Goal: Find specific page/section: Locate item on page

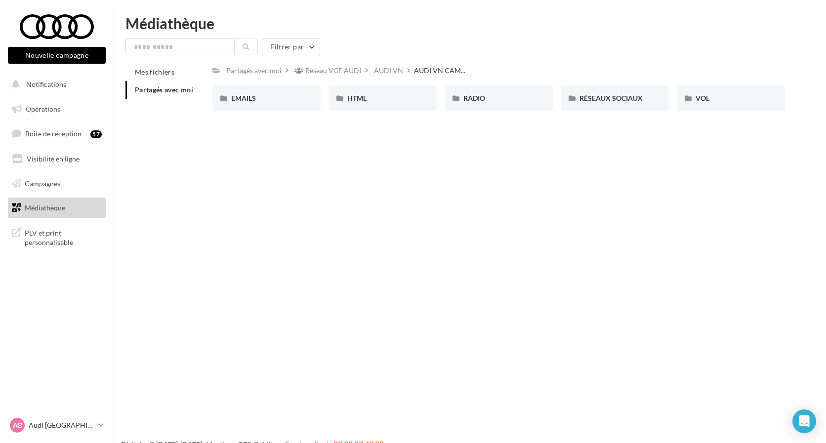
click at [142, 91] on span "Partagés avec moi" at bounding box center [164, 89] width 58 height 8
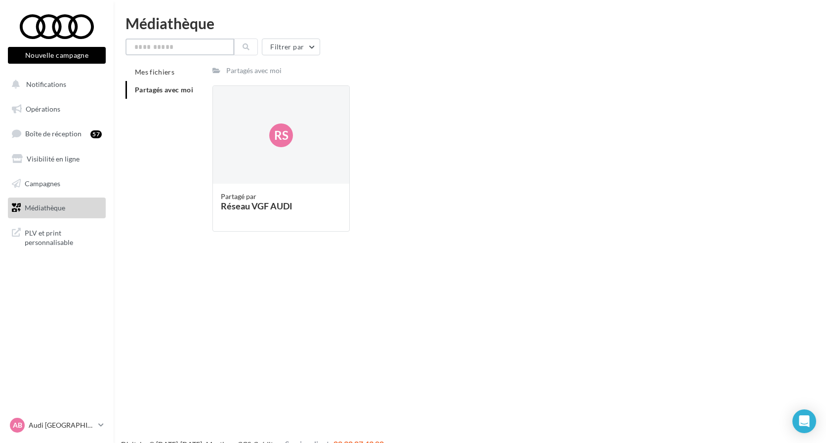
click at [177, 49] on input "text" at bounding box center [179, 47] width 109 height 17
click at [277, 130] on span "Rs" at bounding box center [281, 135] width 14 height 17
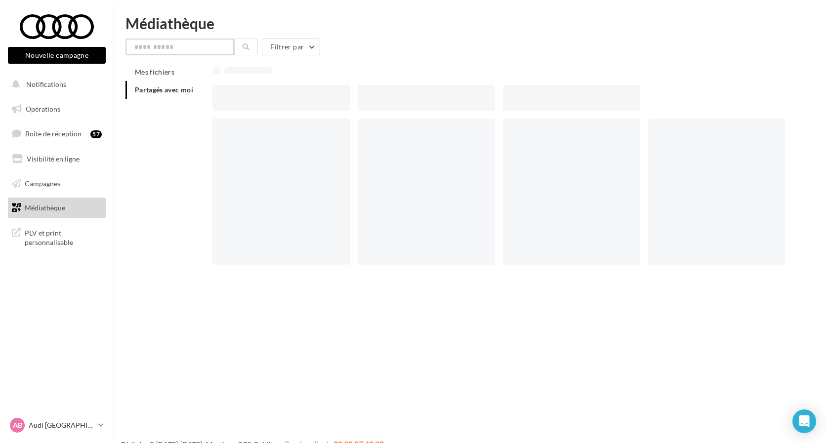
click at [184, 51] on input "text" at bounding box center [179, 47] width 109 height 17
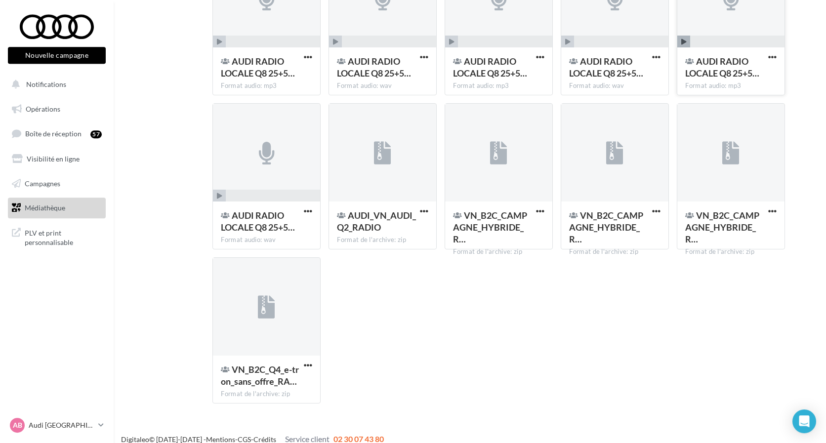
scroll to position [175, 0]
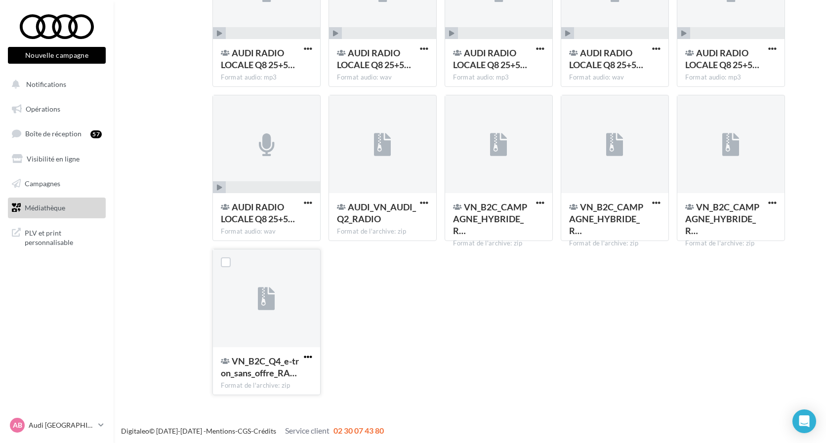
type input "*****"
click at [306, 358] on span "button" at bounding box center [308, 357] width 8 height 8
click at [491, 345] on div "AUDI RADIO LOCALE Q8 25+5… Format audio: mp3 AUDI RADIO LOCALE Q8 25+5 LOM1 [DA…" at bounding box center [502, 172] width 580 height 462
